Goal: Communication & Community: Answer question/provide support

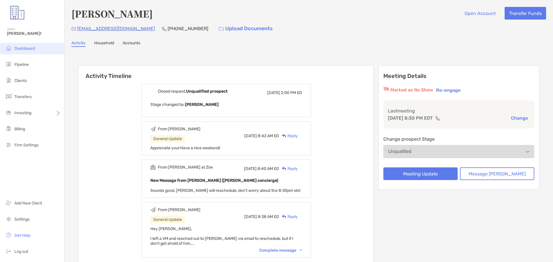
drag, startPoint x: 25, startPoint y: 47, endPoint x: 24, endPoint y: 50, distance: 3.8
click at [24, 50] on span "Dashboard" at bounding box center [24, 48] width 20 height 5
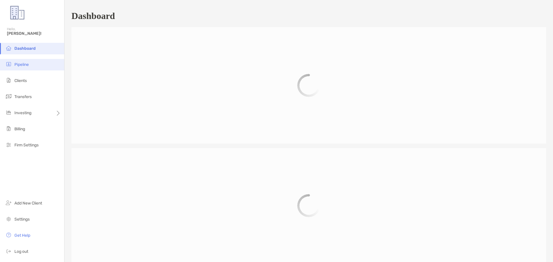
click at [26, 67] on li "Pipeline" at bounding box center [32, 65] width 64 height 12
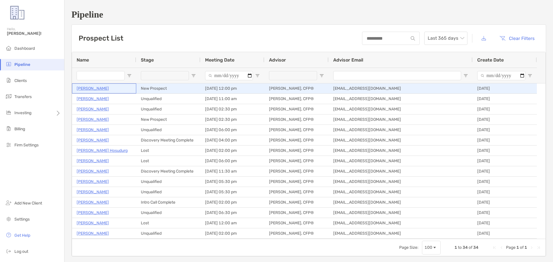
click at [93, 88] on p "[PERSON_NAME]" at bounding box center [93, 88] width 32 height 7
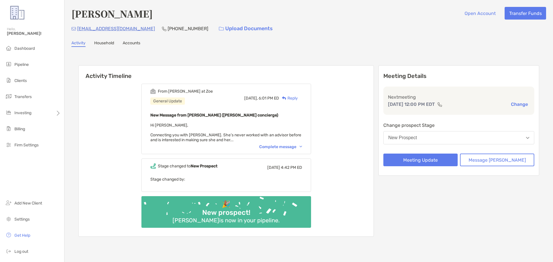
click at [292, 145] on div "Complete message" at bounding box center [280, 147] width 43 height 5
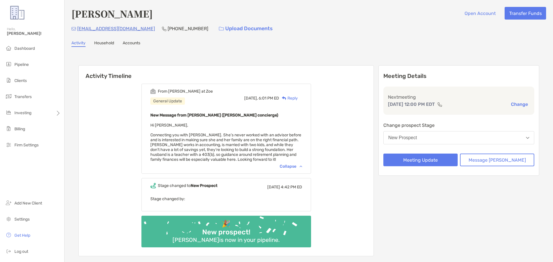
click at [298, 99] on div "Reply" at bounding box center [288, 98] width 19 height 6
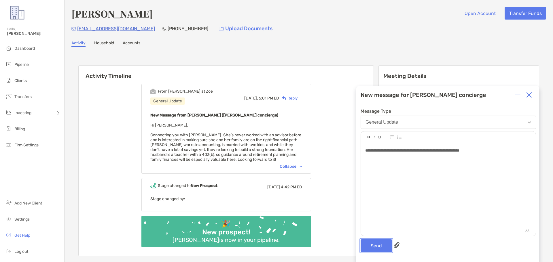
click at [385, 241] on button "Send" at bounding box center [376, 246] width 31 height 13
